Goal: Transaction & Acquisition: Purchase product/service

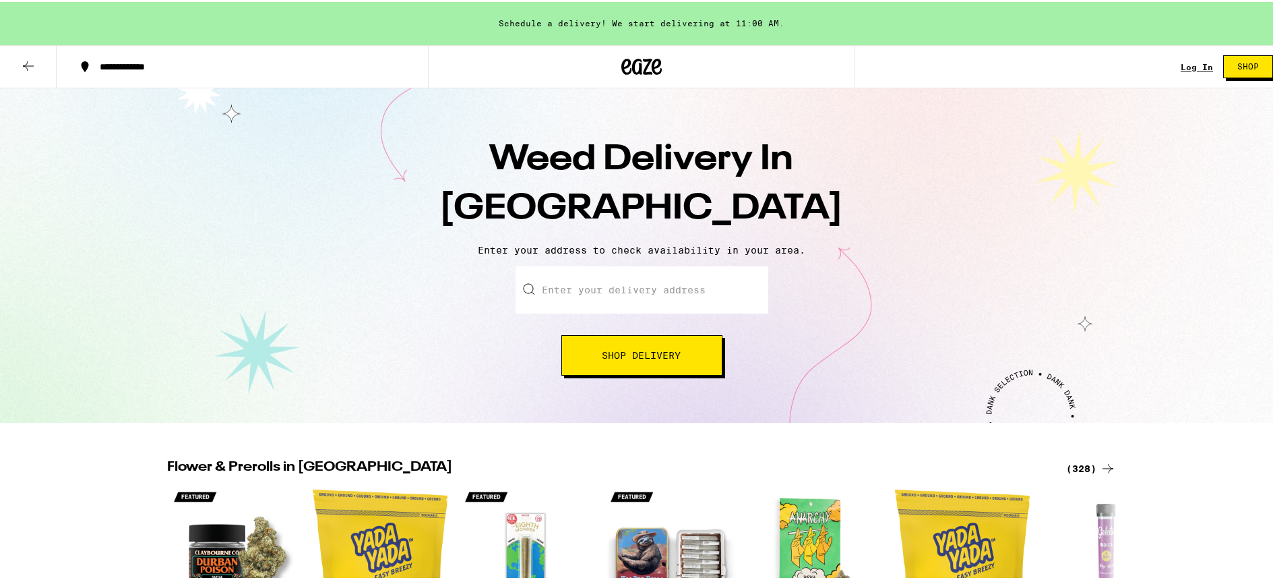
click at [660, 297] on input "Enter your delivery address" at bounding box center [642, 287] width 253 height 47
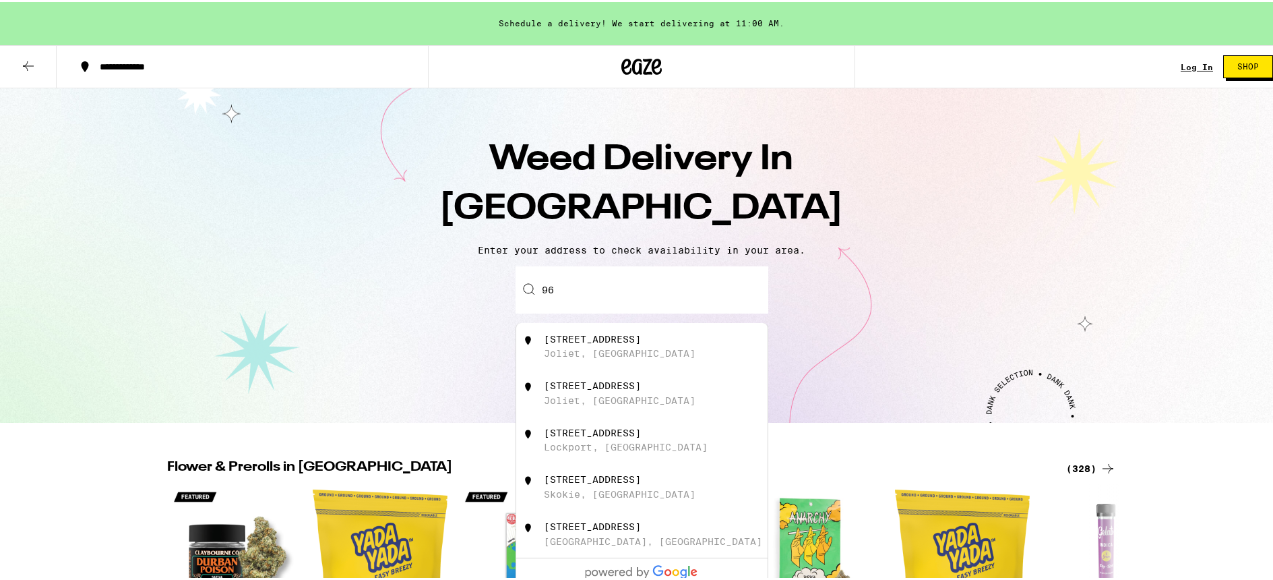
type input "9"
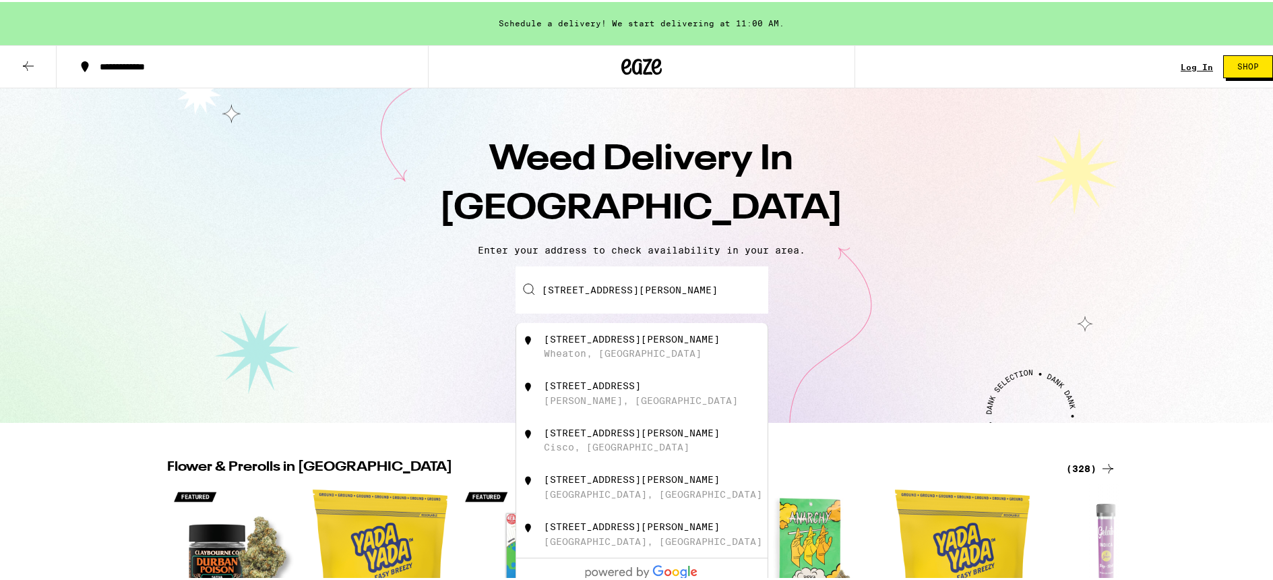
click at [616, 342] on div "405 Ellis Avenue" at bounding box center [632, 337] width 176 height 11
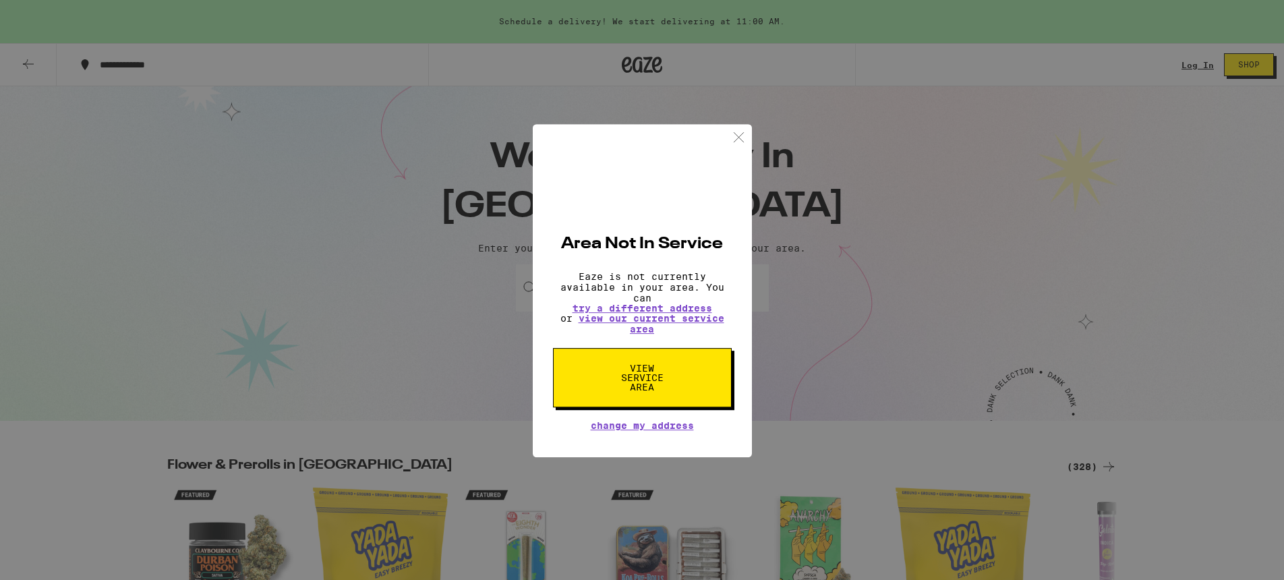
click at [662, 285] on div "Area Not In Service Eaze is not currently available in your area. You can try a…" at bounding box center [642, 290] width 1284 height 580
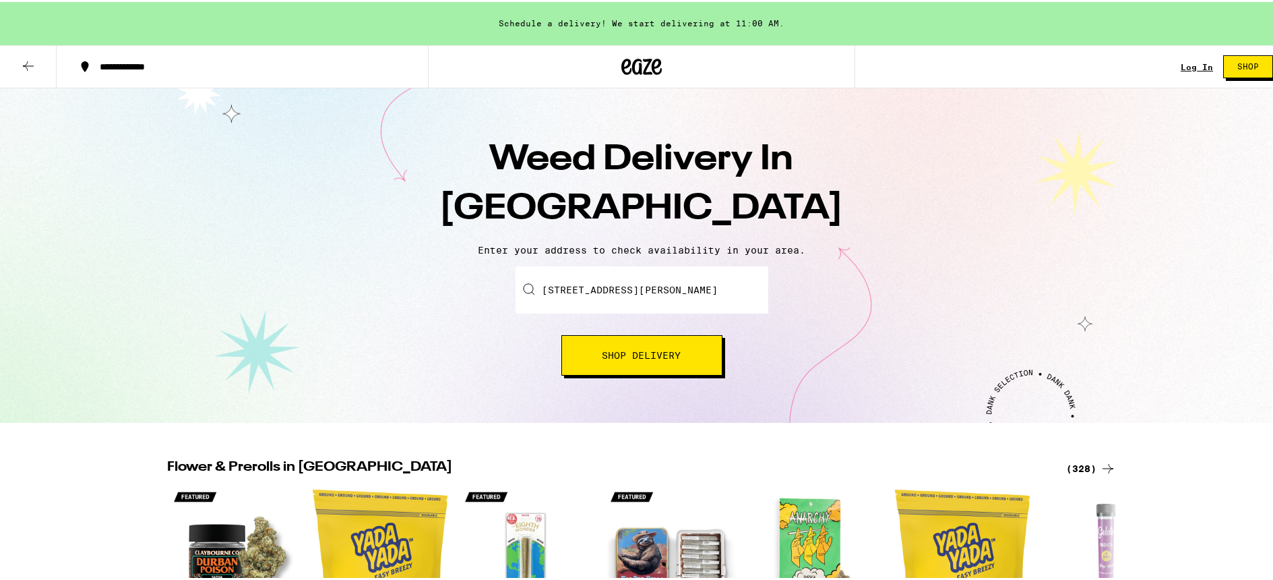
click at [597, 289] on input "405 Ellis Avenue, Wheaton, IL" at bounding box center [642, 287] width 253 height 47
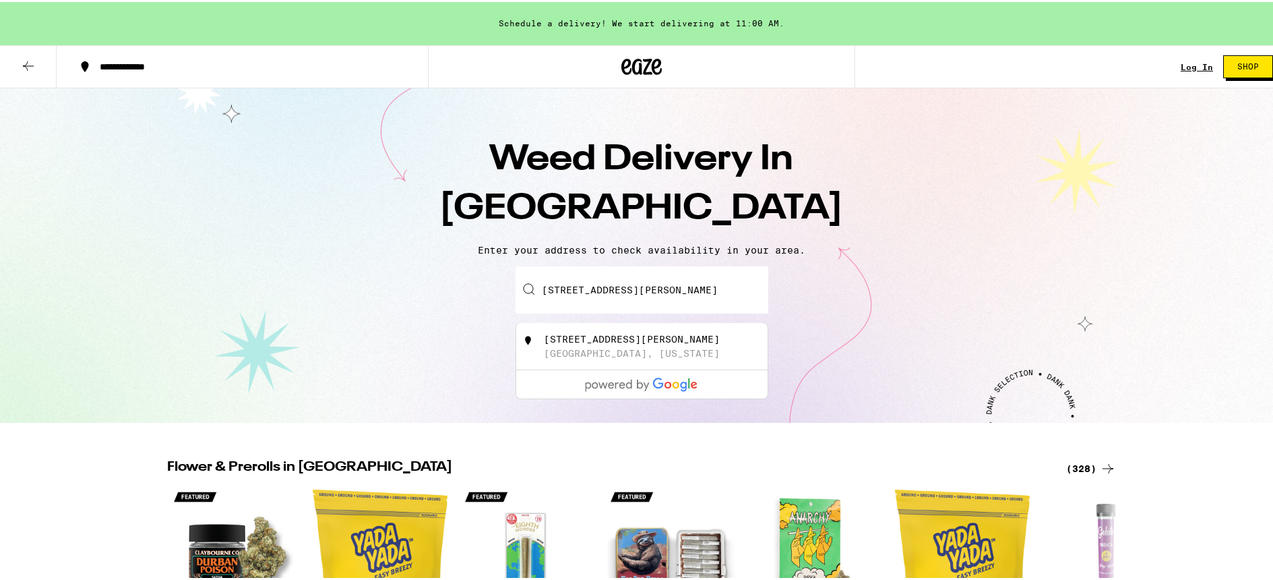
drag, startPoint x: 596, startPoint y: 289, endPoint x: 791, endPoint y: 291, distance: 195.5
click at [787, 291] on div "Enter your delivery address 405 Ellis Avenue, Wheaton, IL 405 Ellis Avenue Whea…" at bounding box center [641, 318] width 1257 height 109
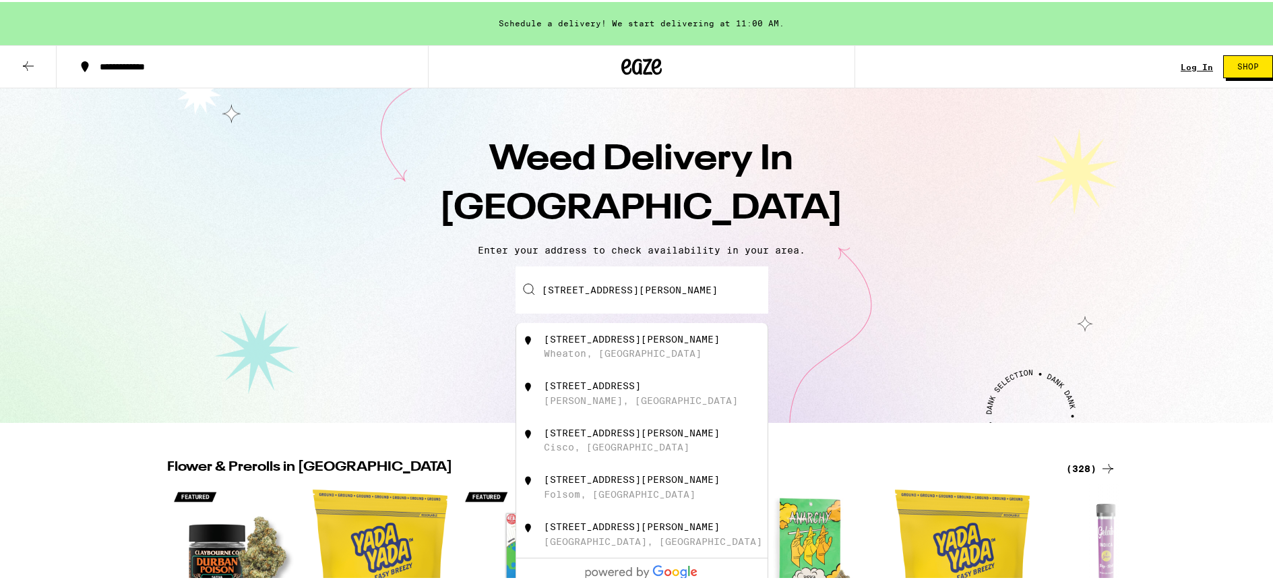
click at [611, 483] on div "405 Ellis Circle" at bounding box center [632, 477] width 176 height 11
type input "405 Ellis Circle, Folsom, CA"
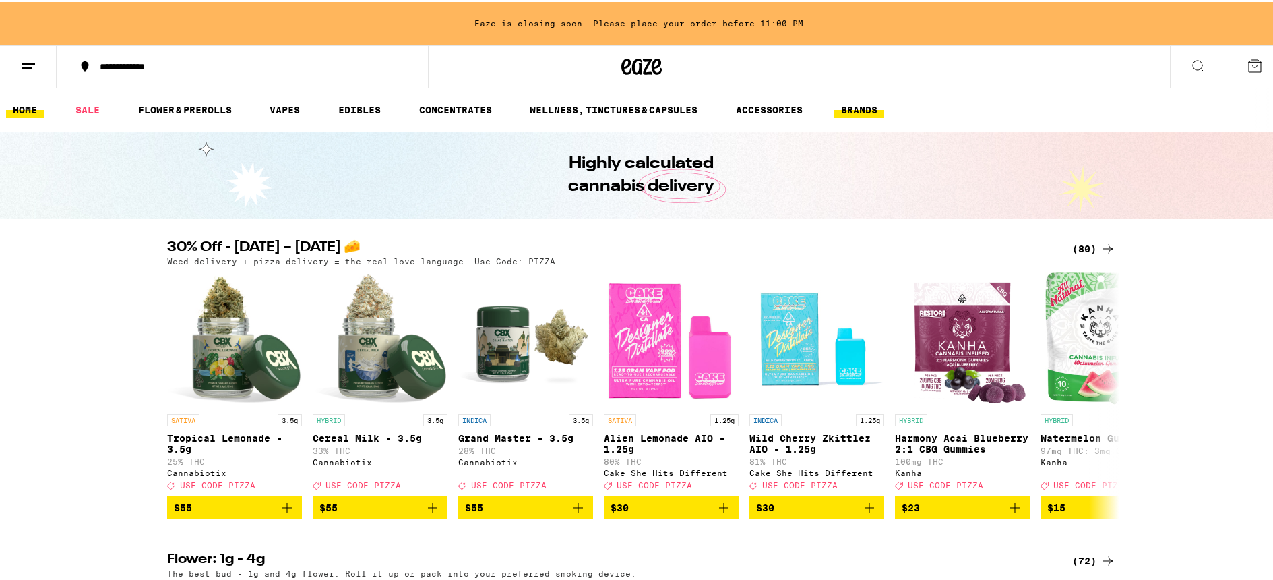
click at [845, 105] on button "BRANDS" at bounding box center [860, 108] width 50 height 16
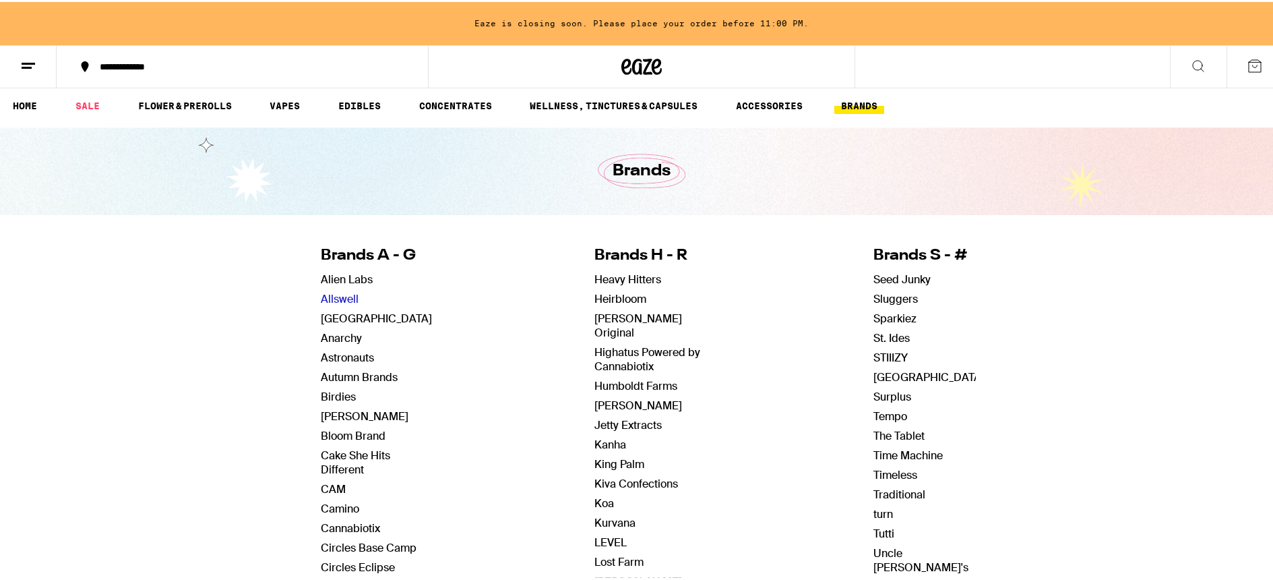
scroll to position [31, 0]
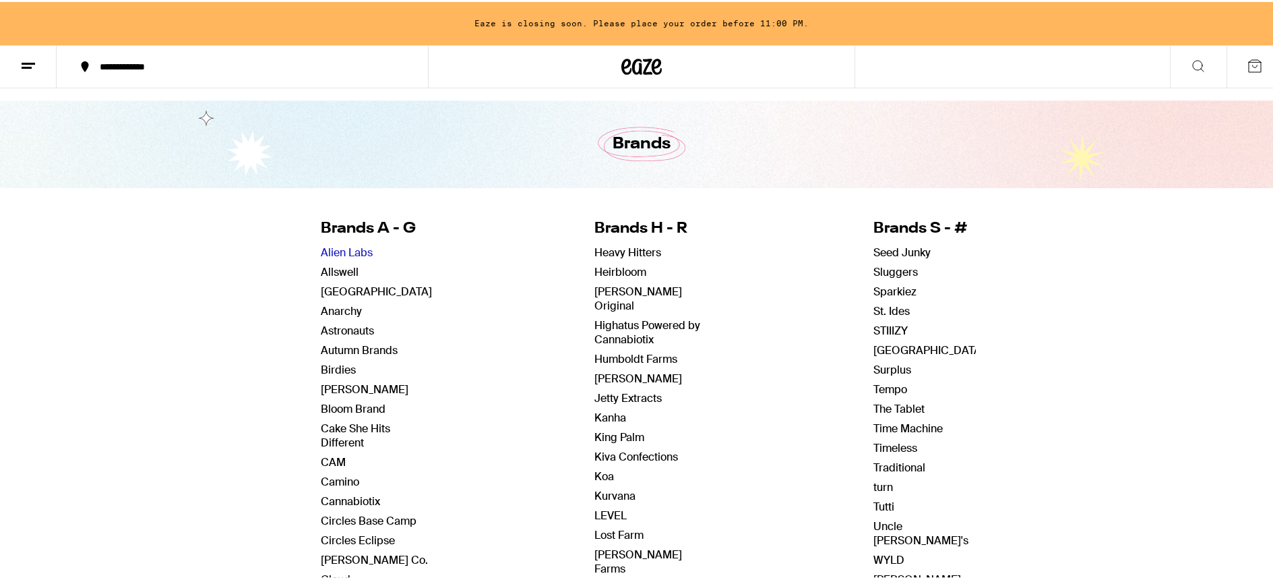
click at [348, 249] on link "Alien Labs" at bounding box center [347, 250] width 52 height 14
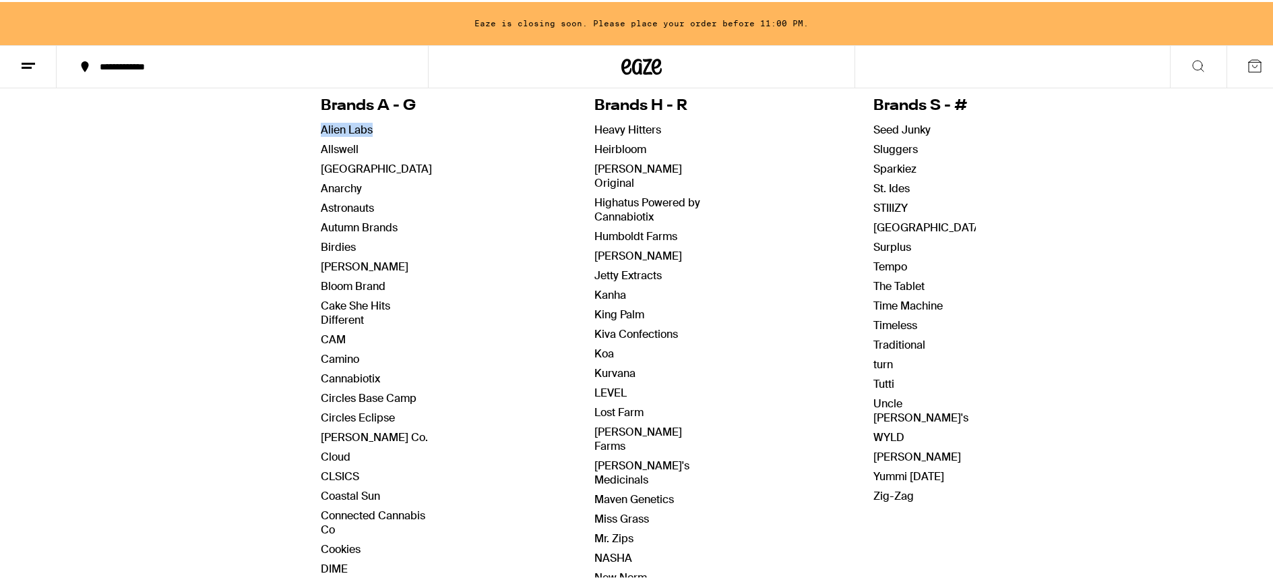
scroll to position [156, 0]
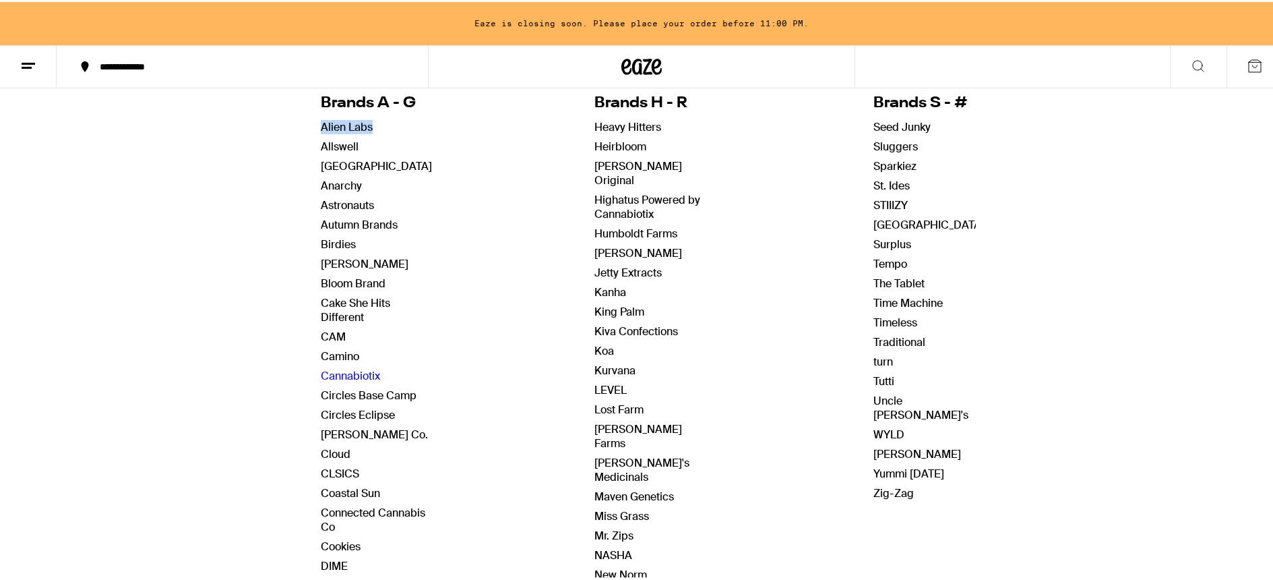
click at [328, 372] on link "Cannabiotix" at bounding box center [350, 374] width 59 height 14
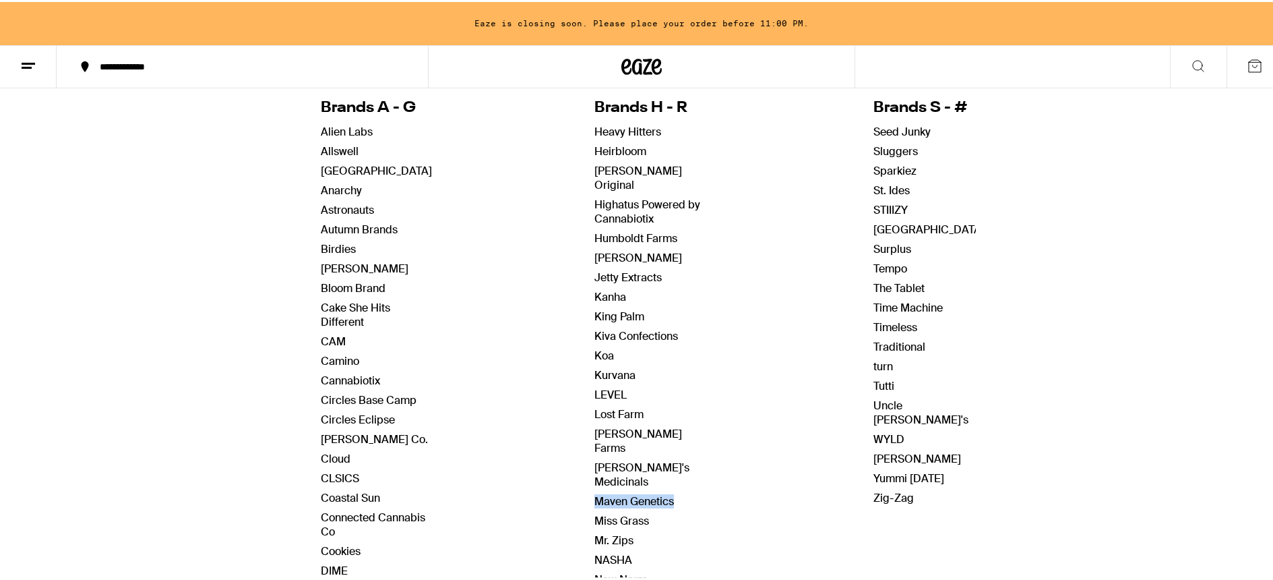
scroll to position [161, 0]
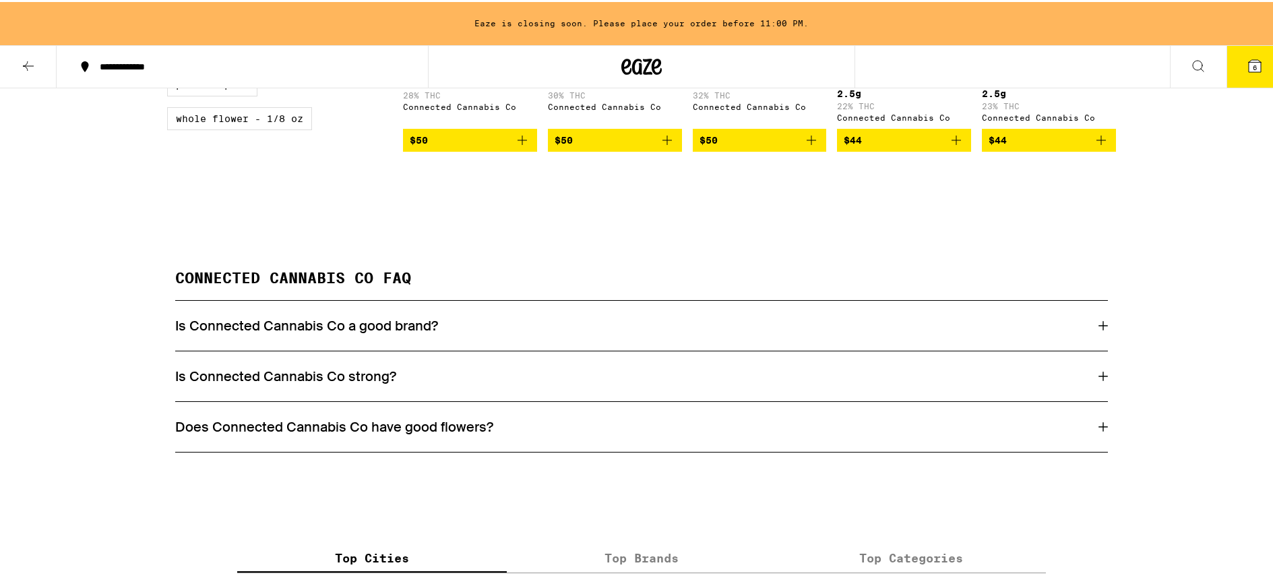
scroll to position [289, 0]
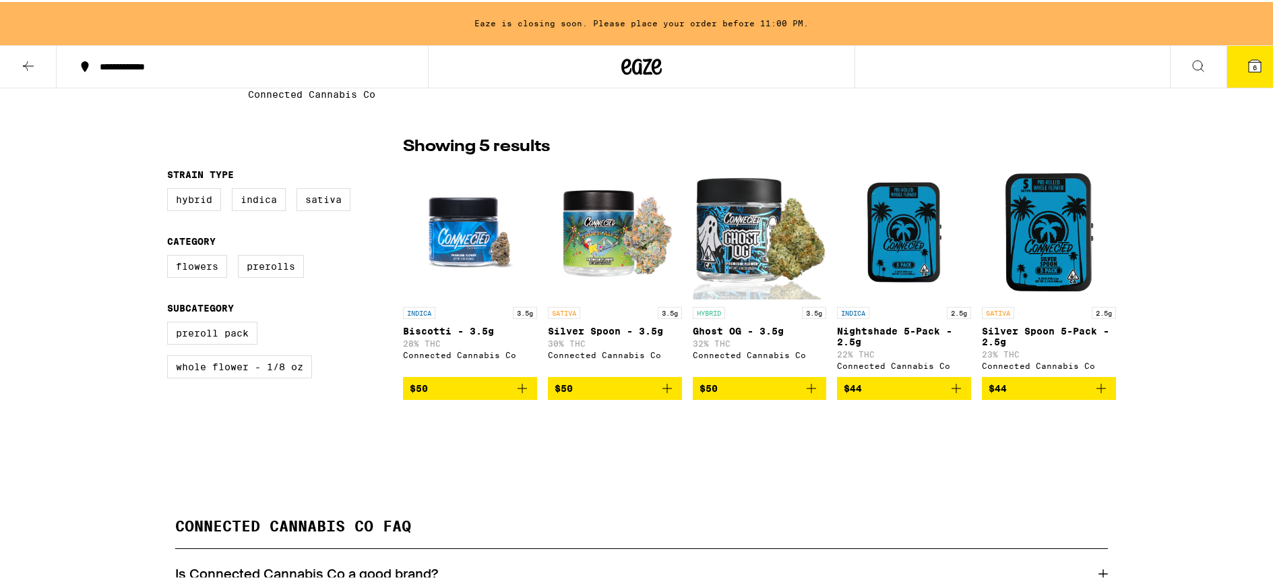
click at [1064, 392] on span "$44" at bounding box center [1049, 386] width 121 height 16
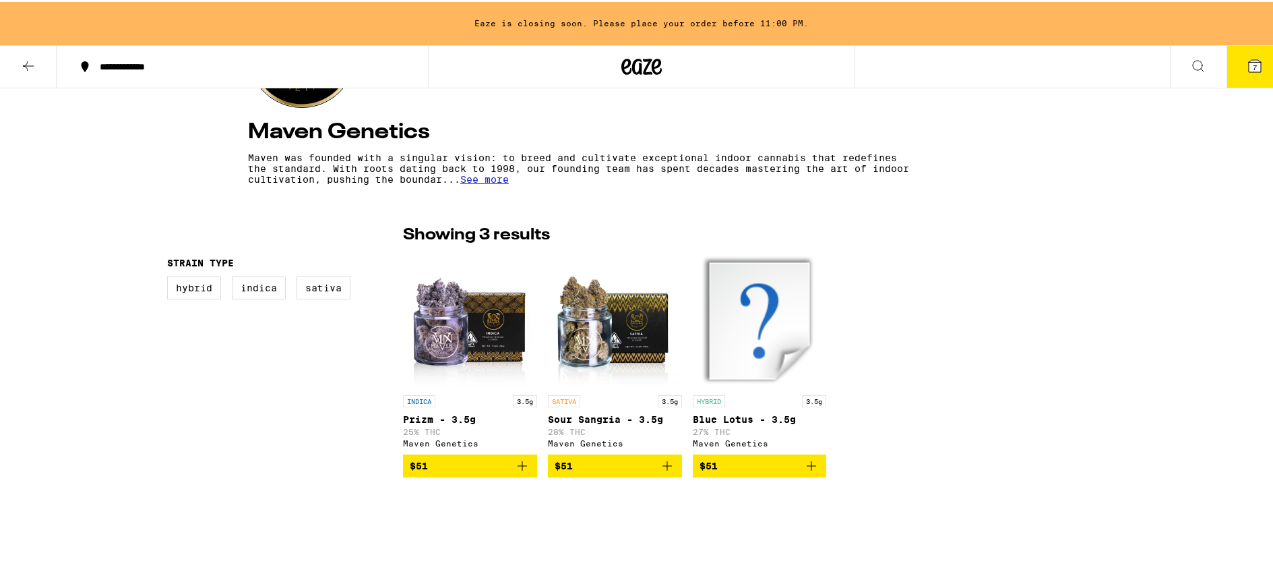
scroll to position [285, 0]
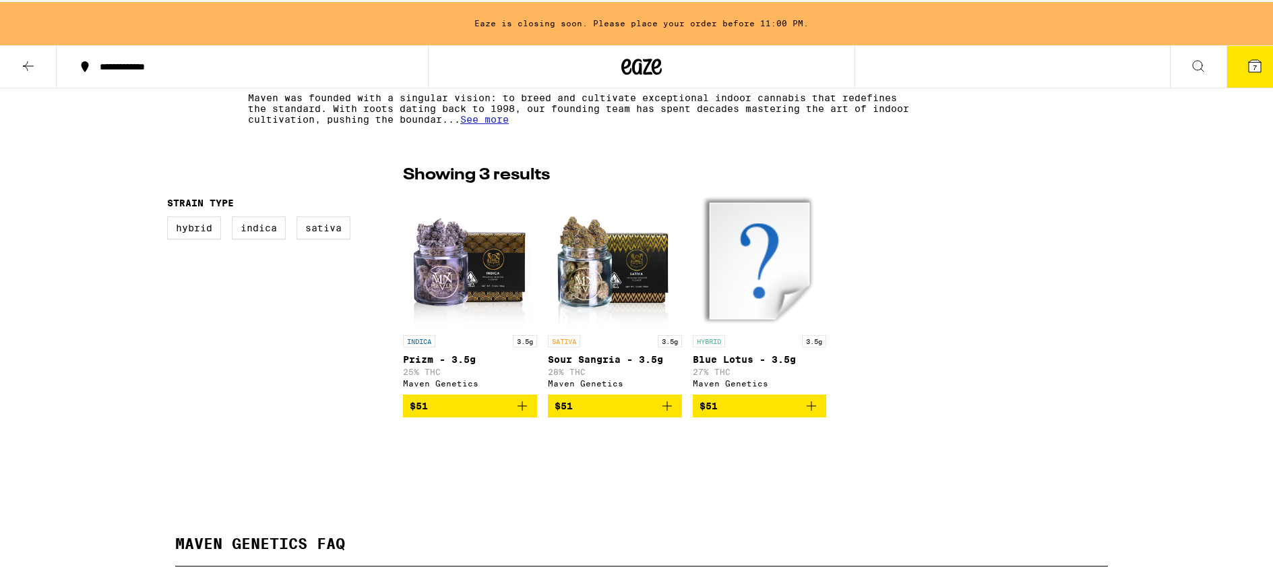
click at [694, 486] on div "Maven Genetics Maven was founded with a singular vision: to breed and cultivate…" at bounding box center [642, 294] width 1284 height 986
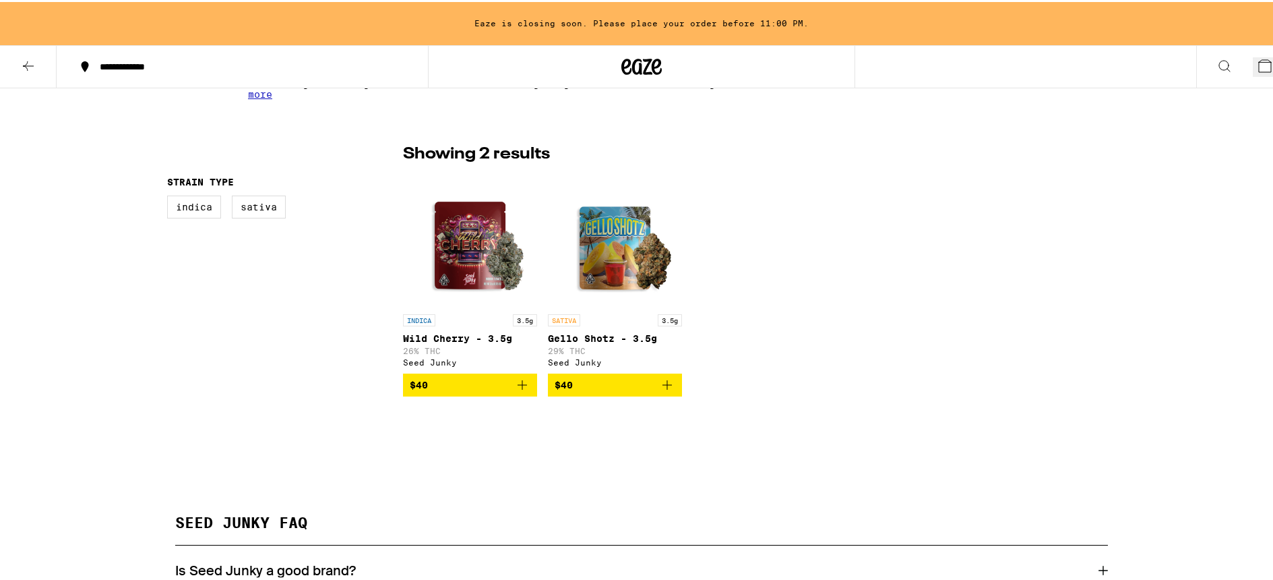
scroll to position [309, 0]
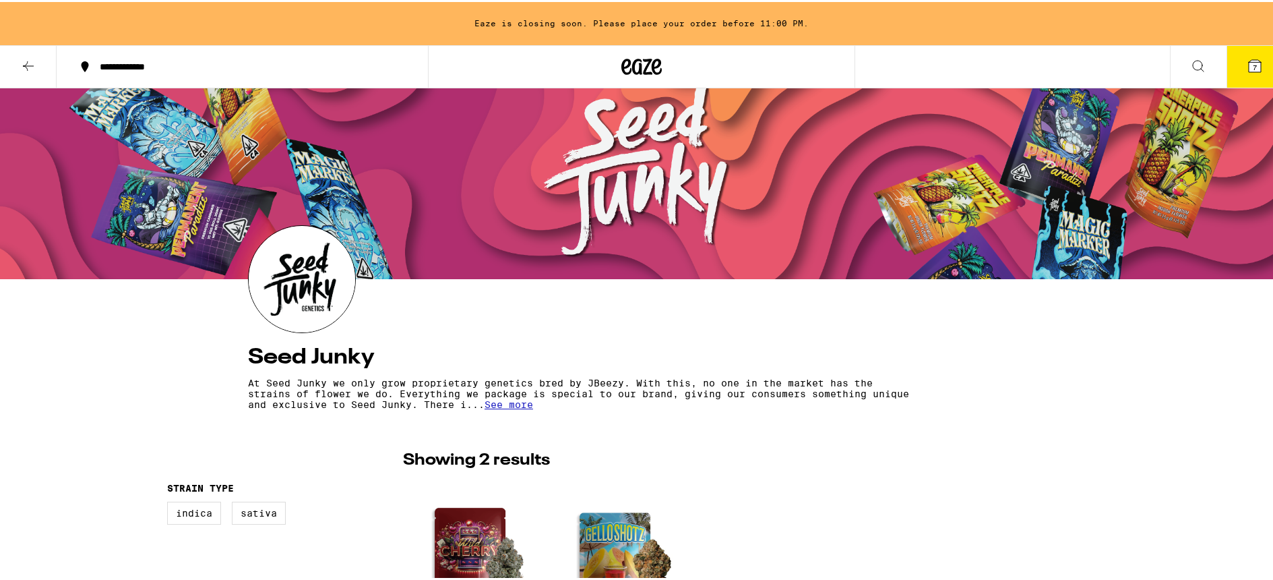
click at [1253, 67] on span "7" at bounding box center [1255, 65] width 4 height 8
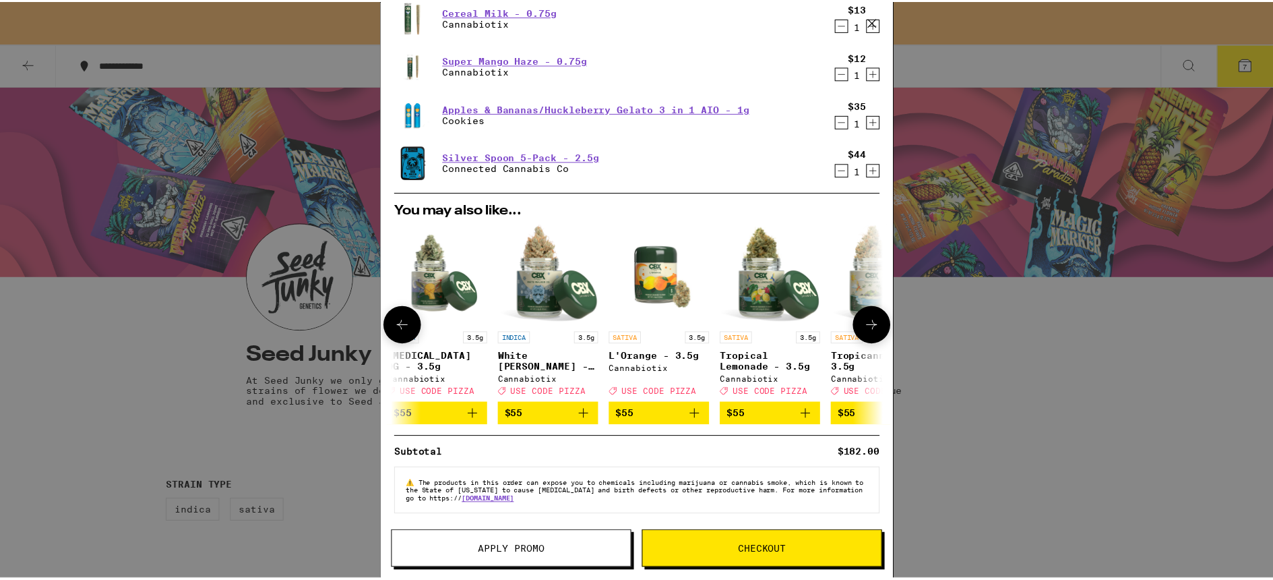
scroll to position [0, 463]
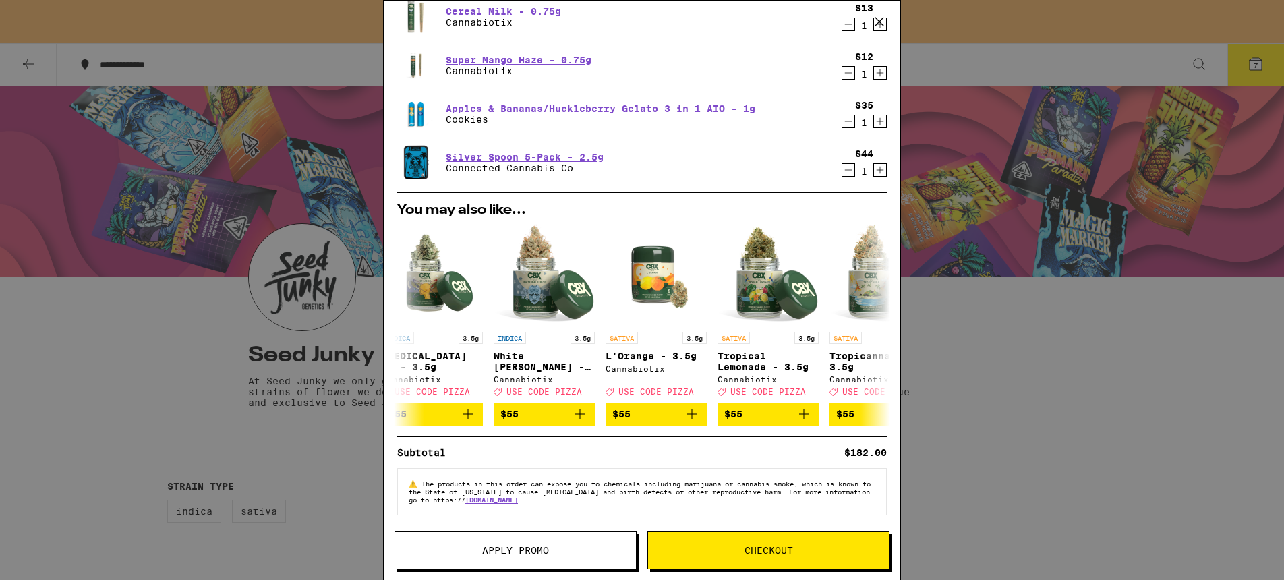
click at [537, 557] on button "Apply Promo" at bounding box center [515, 550] width 242 height 38
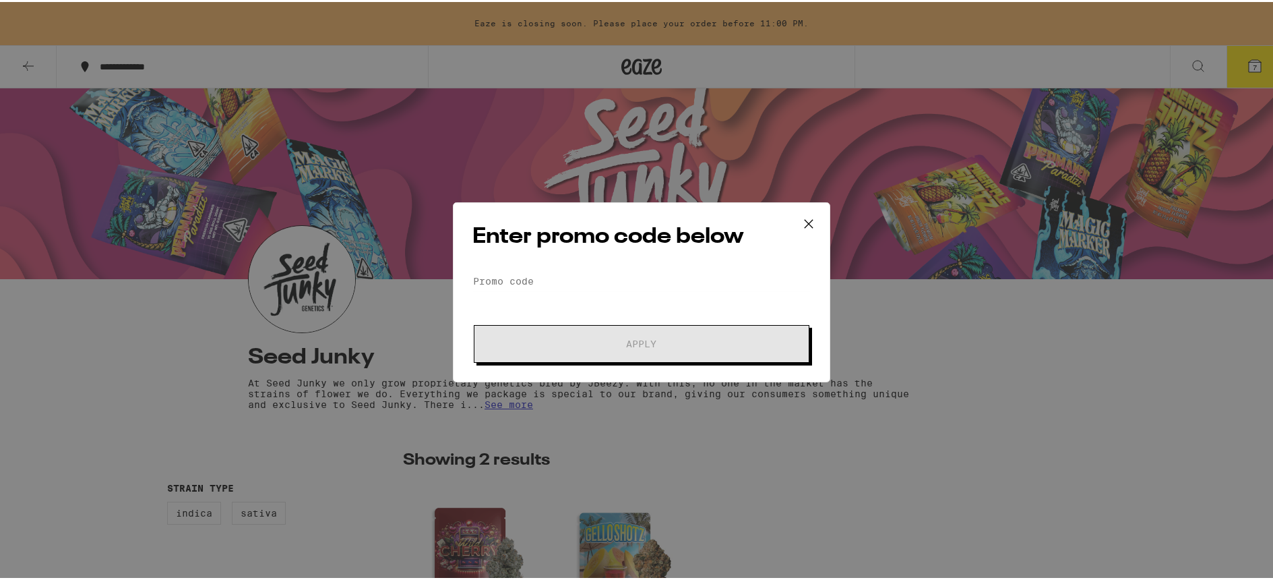
click at [572, 253] on div "Enter promo code below Promo Code Apply" at bounding box center [642, 290] width 378 height 180
click at [583, 272] on input "Promo Code" at bounding box center [642, 279] width 338 height 20
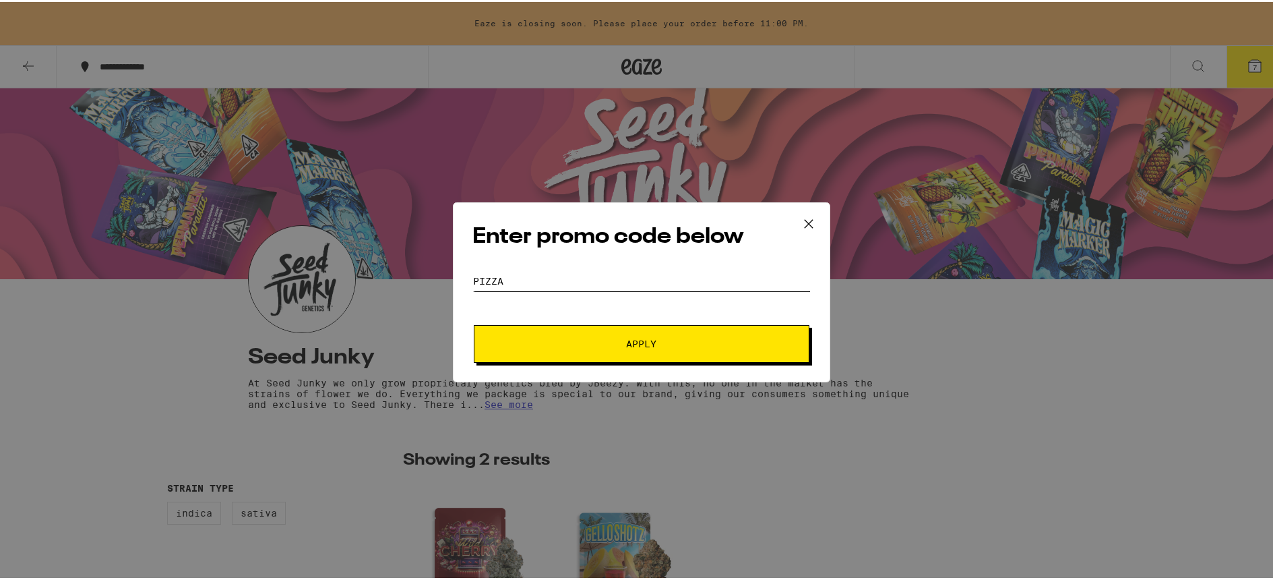
type input "pizza"
click at [474, 323] on button "Apply" at bounding box center [642, 342] width 336 height 38
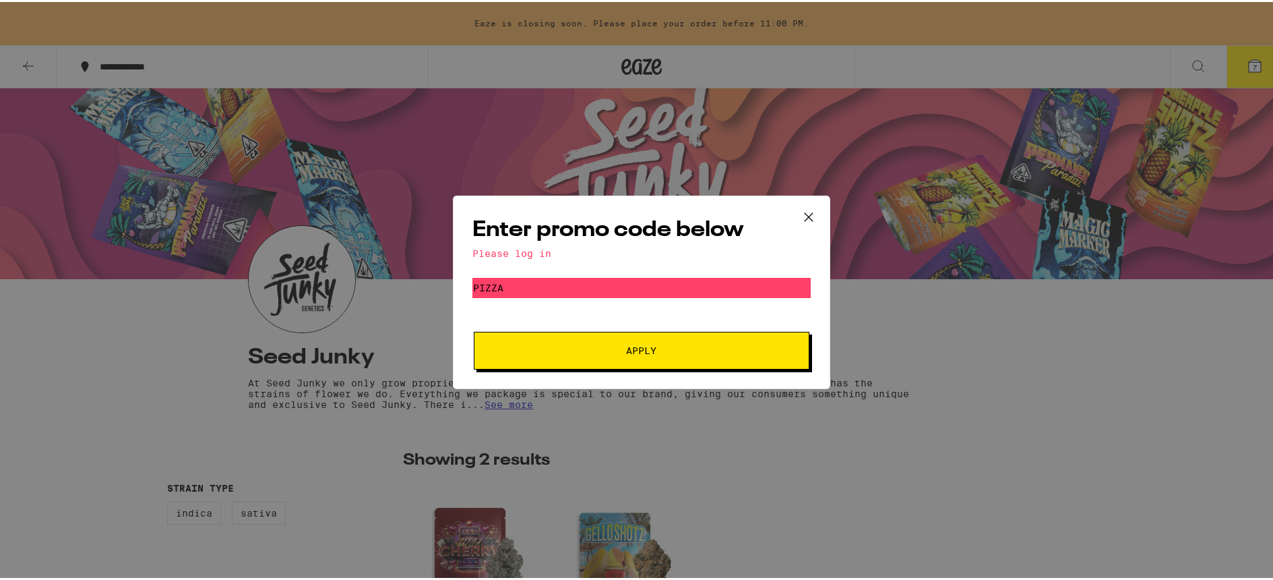
click at [807, 207] on icon at bounding box center [809, 215] width 20 height 20
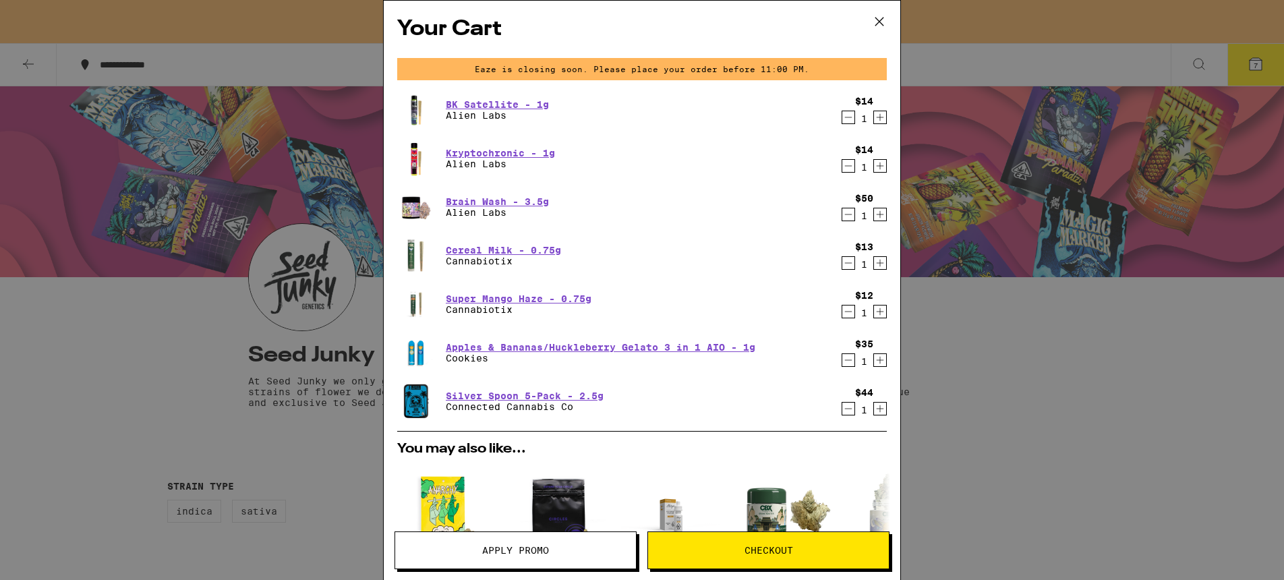
click at [267, 232] on div "Your Cart Eaze is closing soon. Please place your order before 11:00 PM. BK Sat…" at bounding box center [642, 290] width 1284 height 580
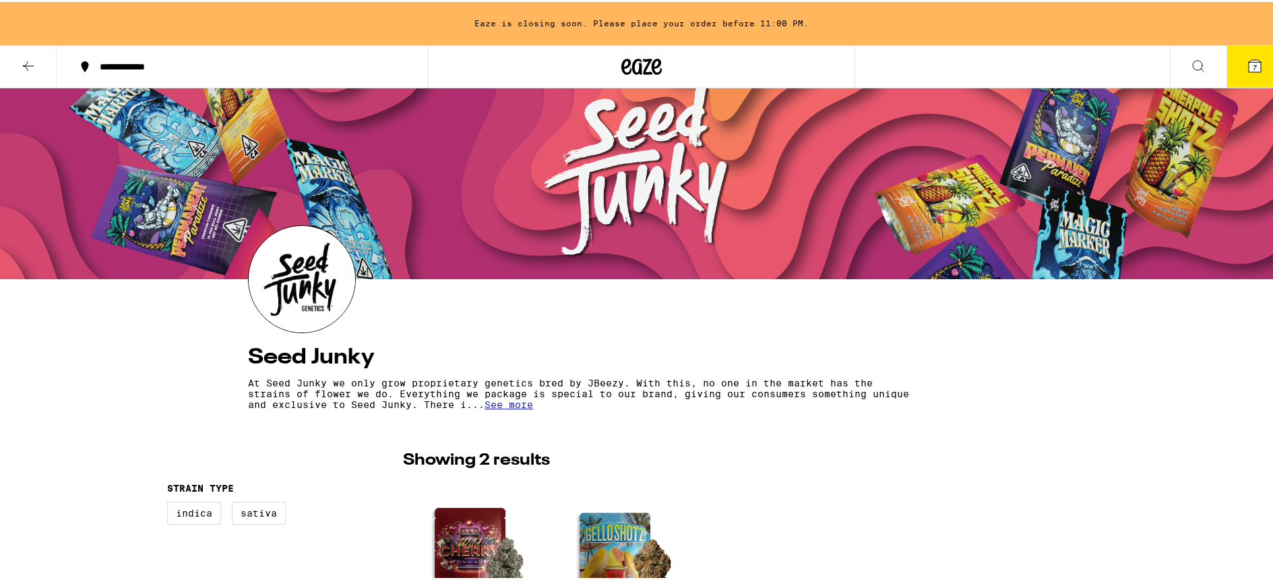
click at [179, 58] on button "**********" at bounding box center [242, 64] width 371 height 40
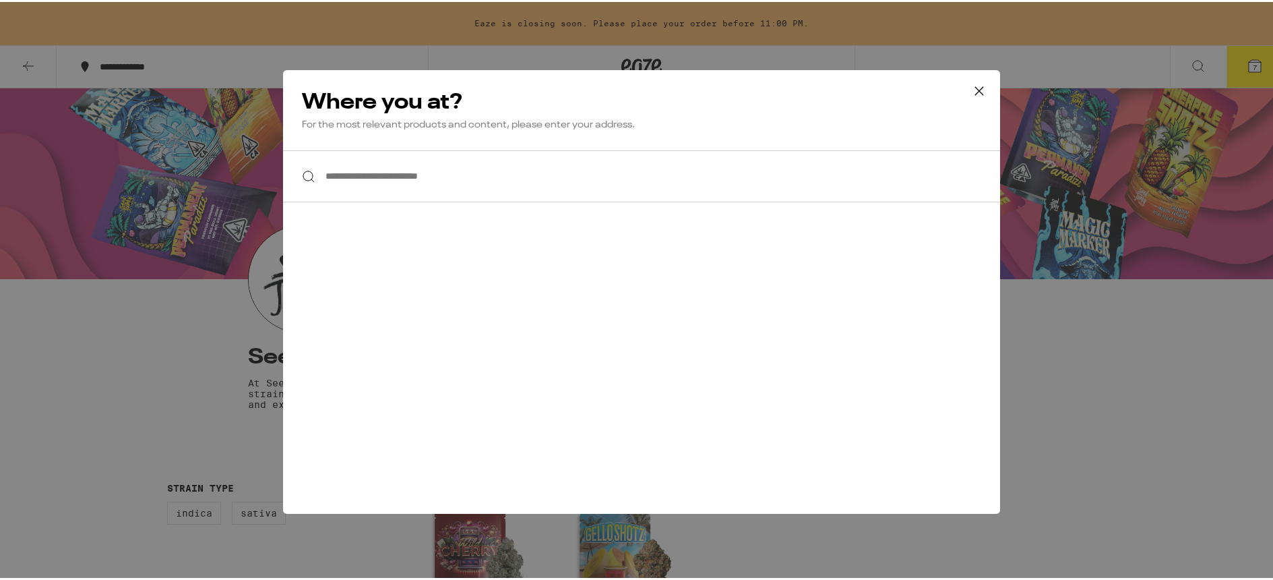
click at [226, 28] on div "**********" at bounding box center [642, 290] width 1284 height 580
